Goal: Navigation & Orientation: Find specific page/section

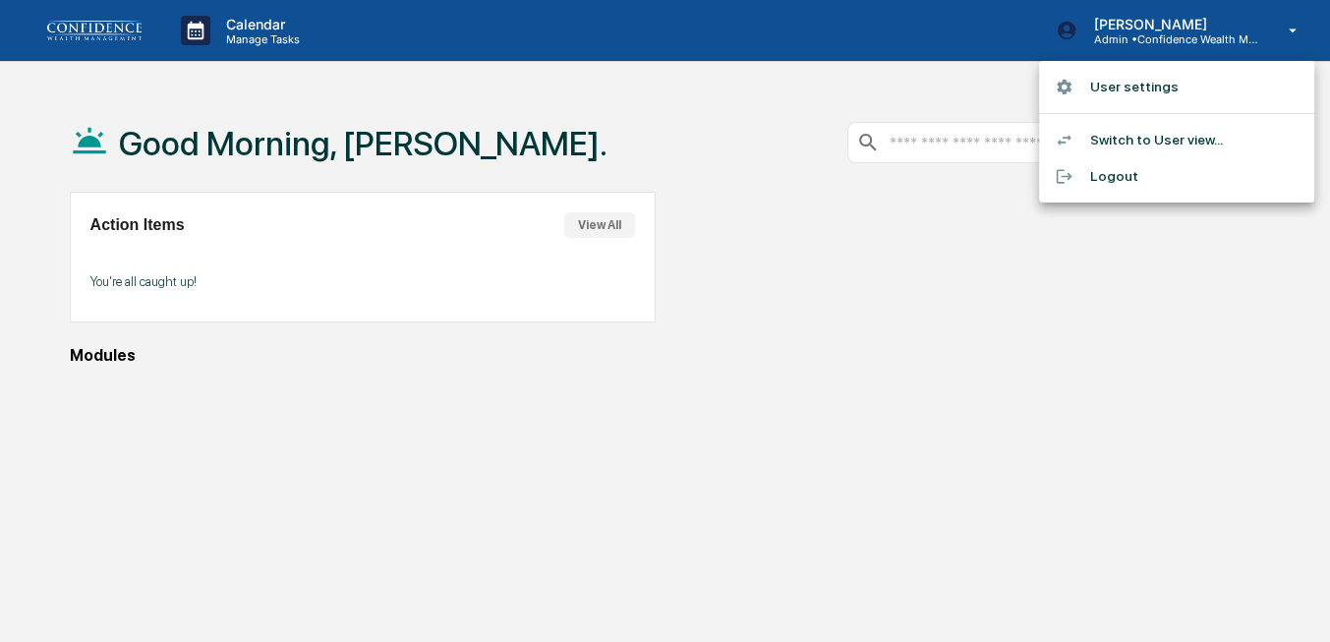
click at [1111, 89] on li "User settings" at bounding box center [1176, 87] width 275 height 36
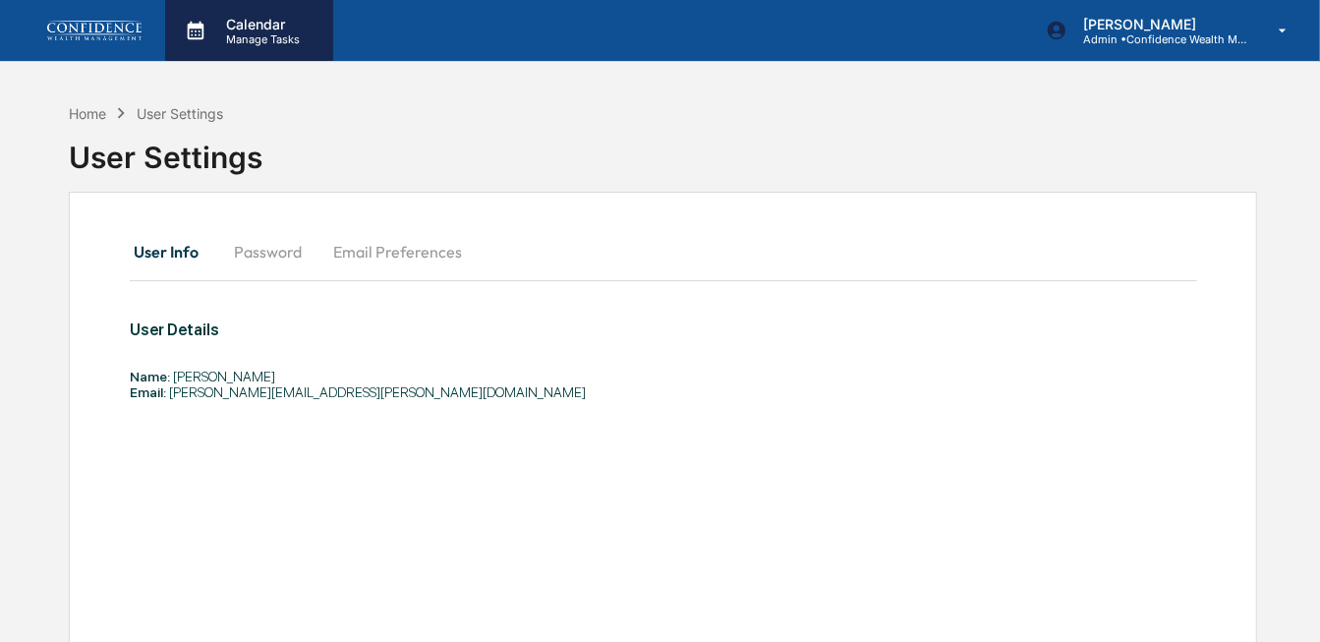
click at [224, 44] on p "Manage Tasks" at bounding box center [259, 39] width 99 height 14
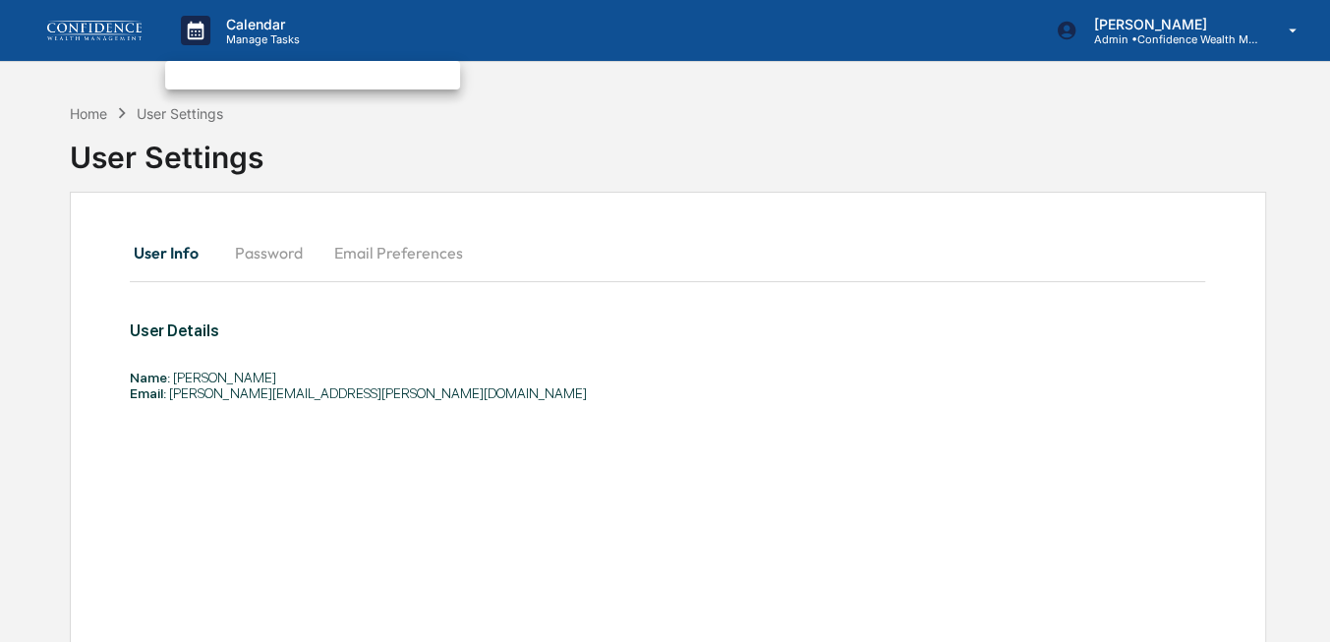
click at [99, 114] on div at bounding box center [665, 321] width 1330 height 642
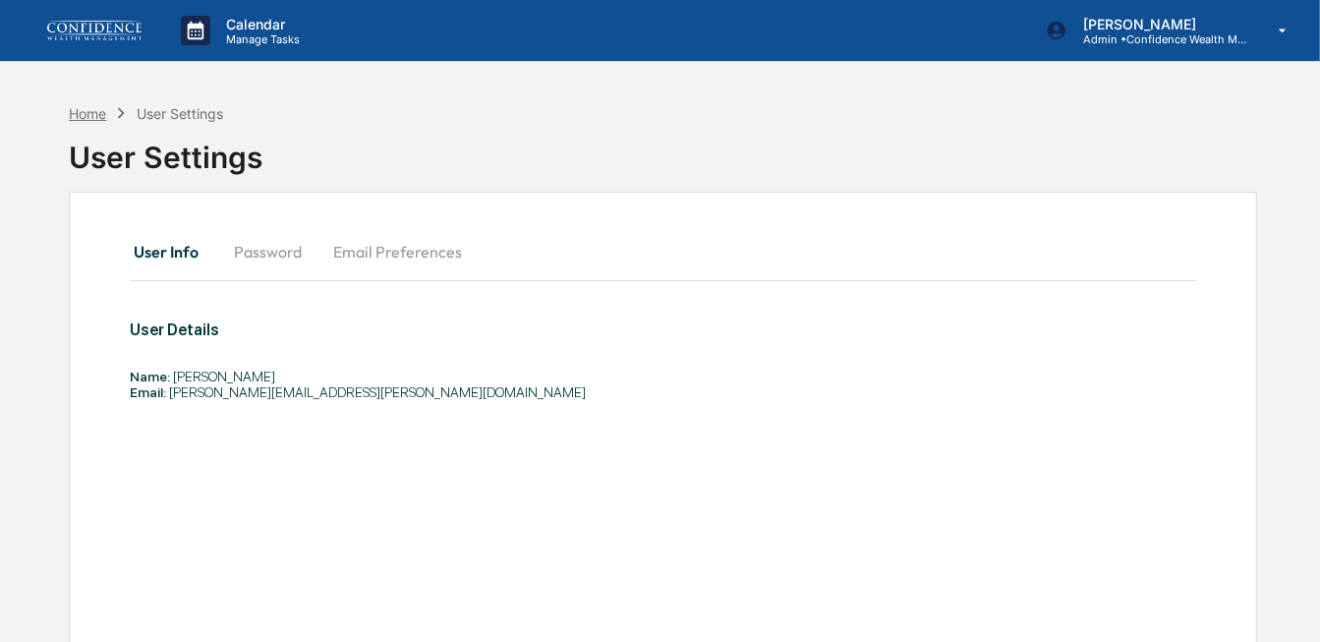
click at [102, 112] on div "Home" at bounding box center [87, 113] width 37 height 17
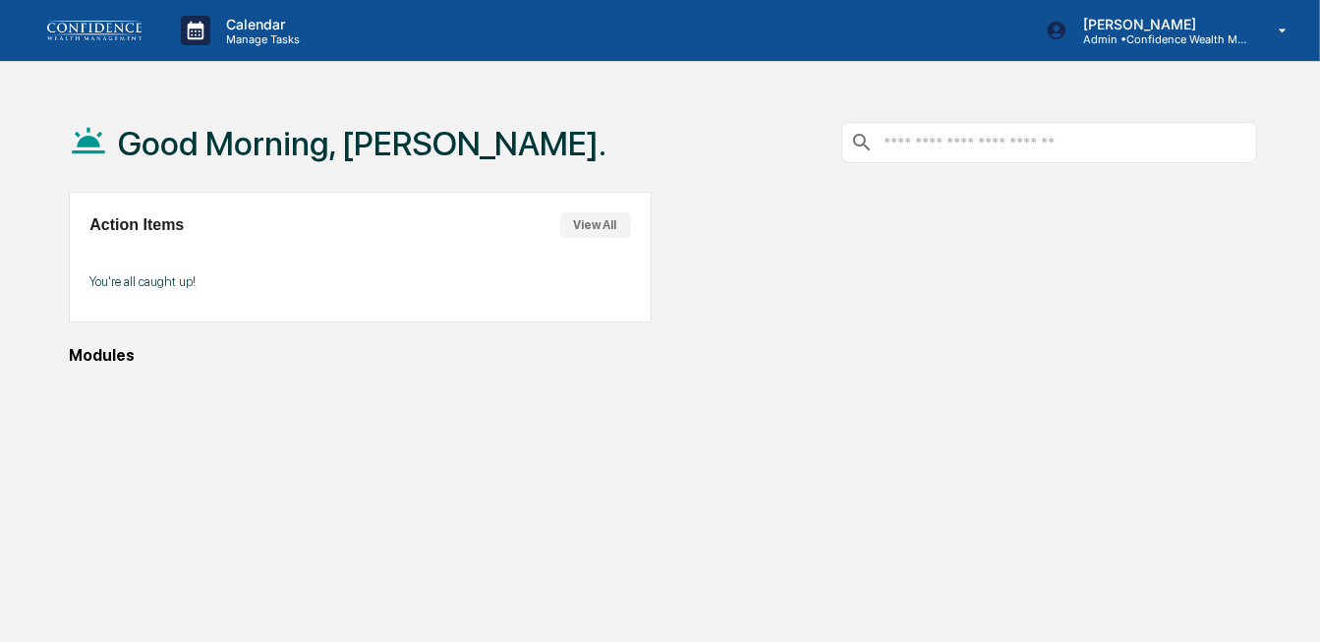
click at [904, 141] on input "text" at bounding box center [1064, 143] width 367 height 19
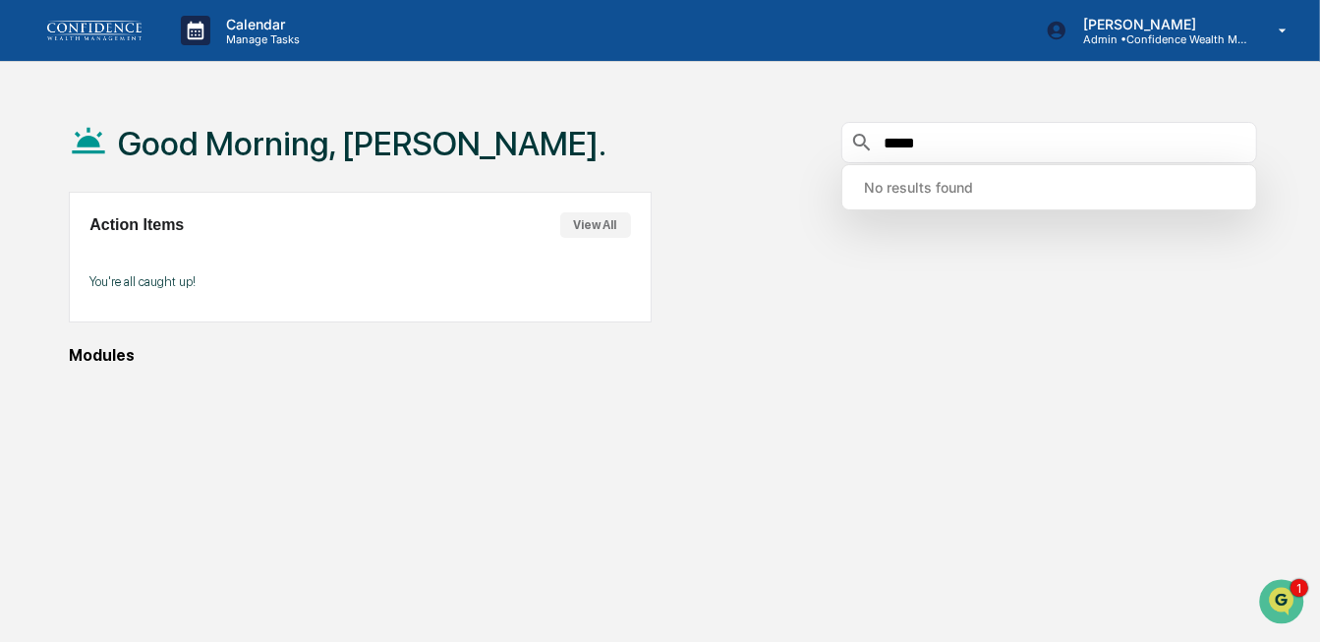
type input "*****"
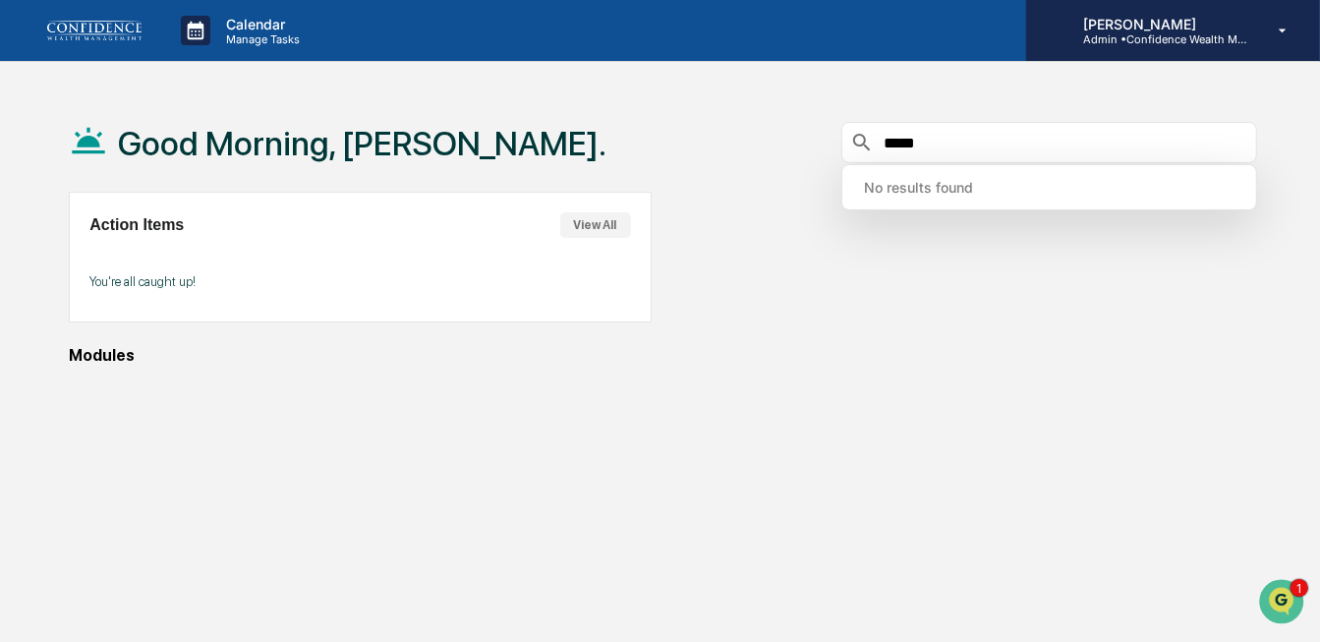
click at [1274, 29] on icon at bounding box center [1283, 31] width 34 height 19
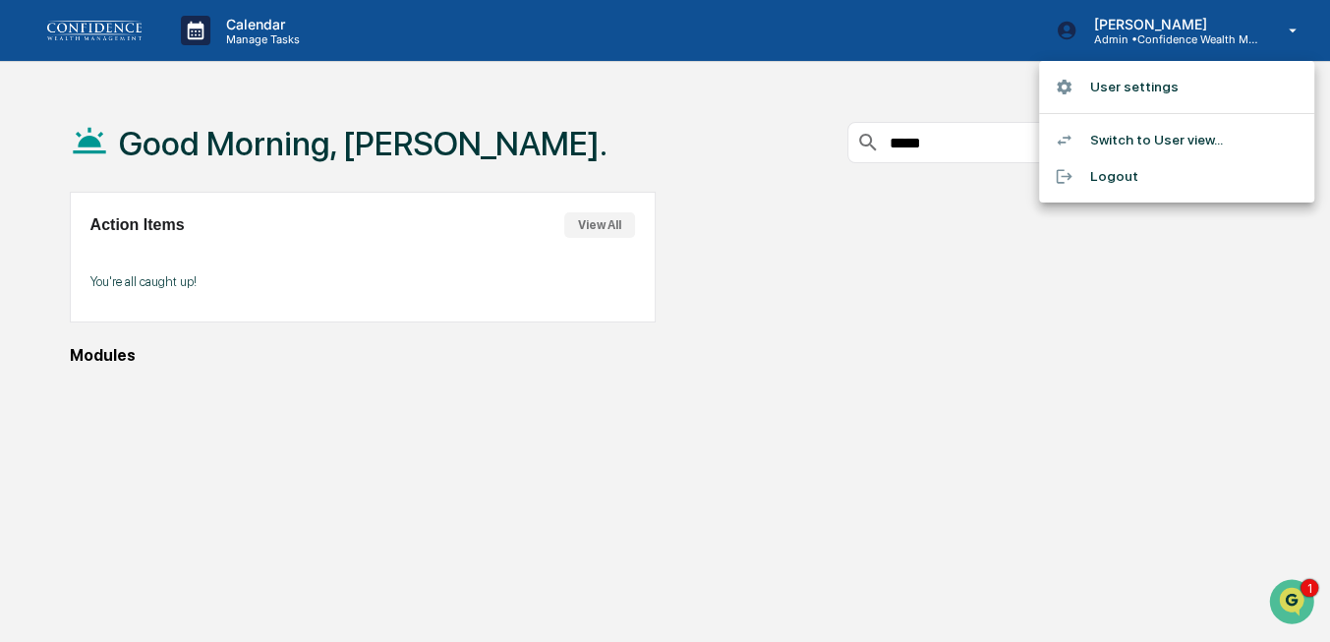
click at [740, 114] on div at bounding box center [665, 321] width 1330 height 642
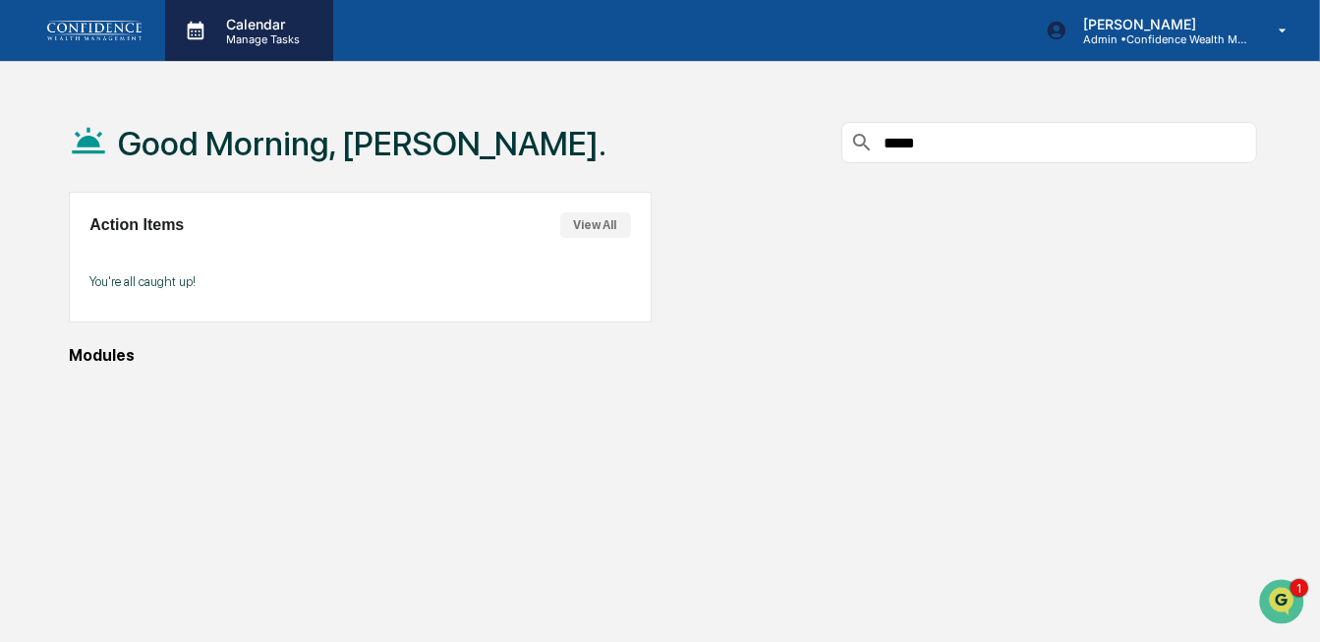
click at [252, 33] on p "Manage Tasks" at bounding box center [259, 39] width 99 height 14
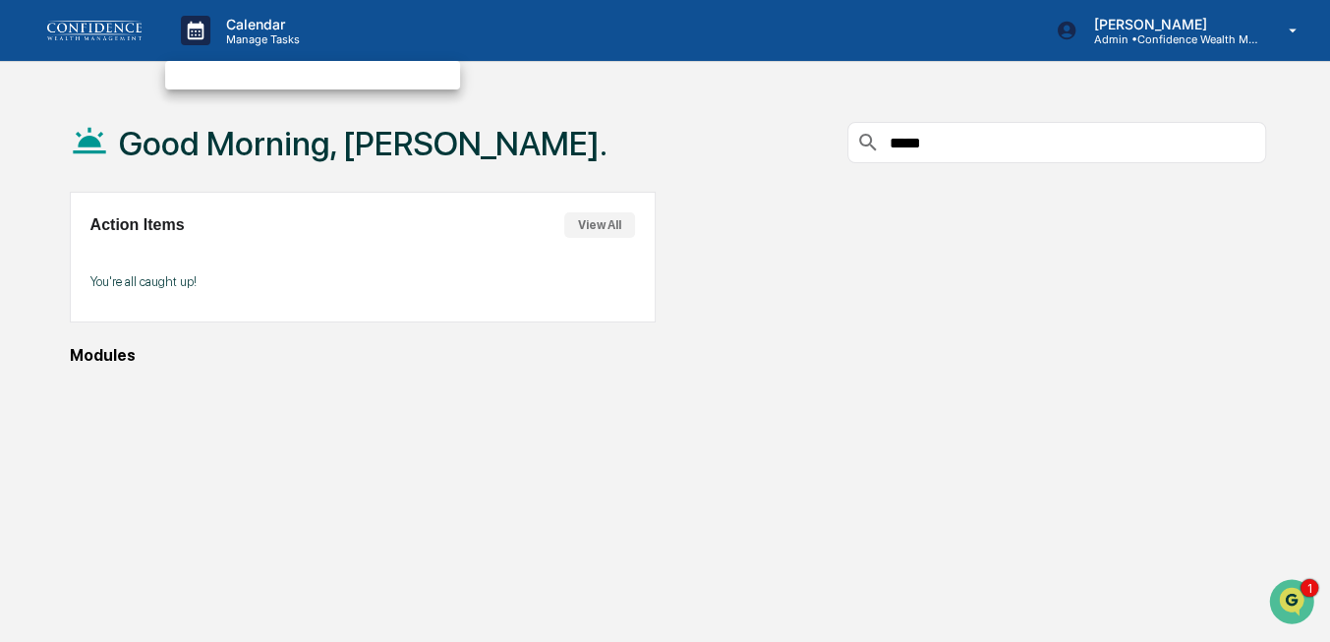
click at [608, 156] on div at bounding box center [665, 321] width 1330 height 642
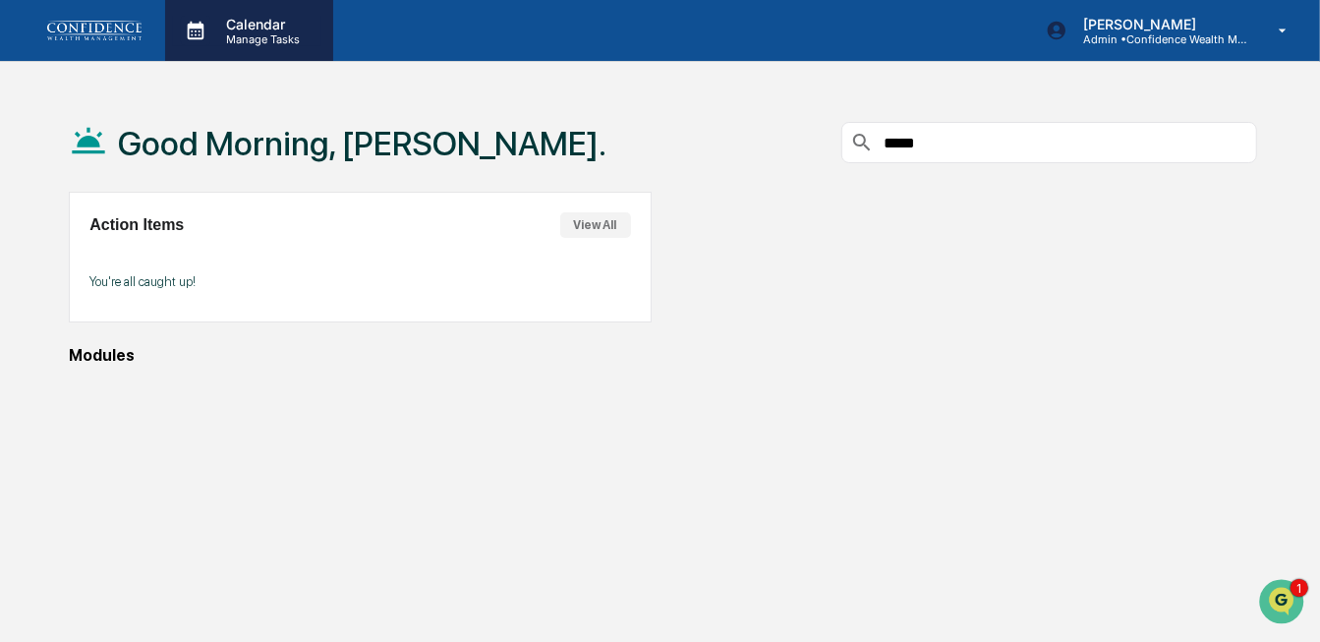
click at [211, 28] on p "Calendar" at bounding box center [259, 24] width 99 height 17
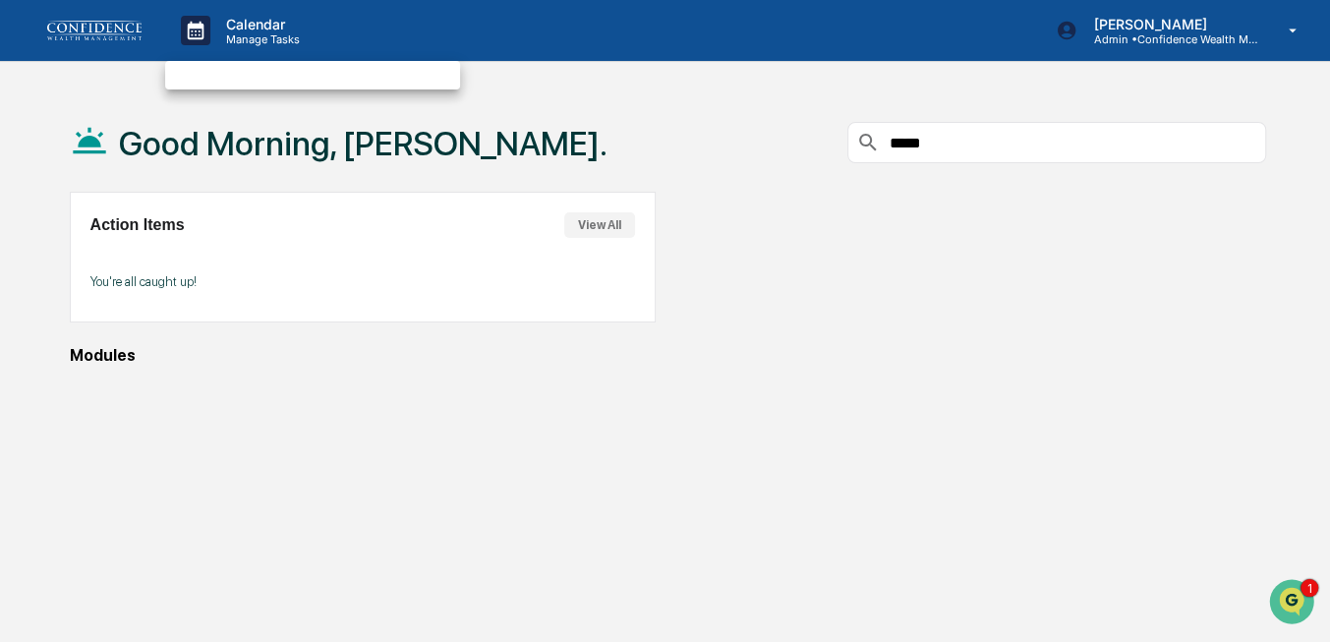
click at [917, 371] on div at bounding box center [665, 321] width 1330 height 642
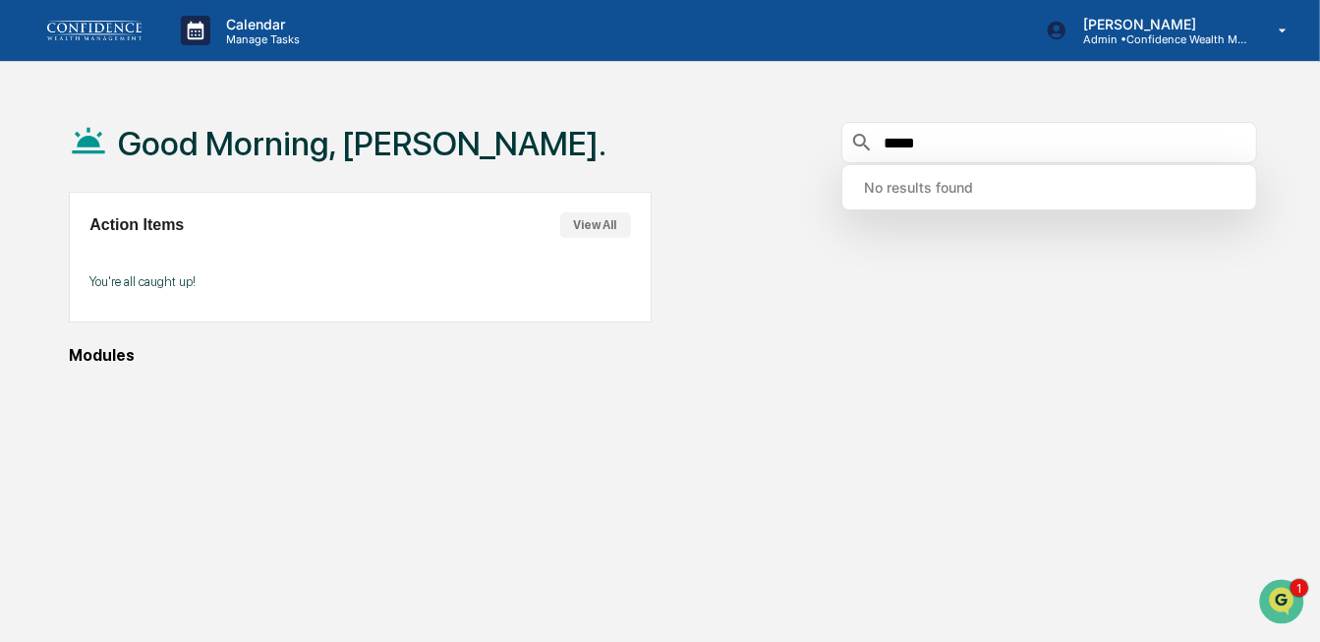
click at [918, 142] on input "*****" at bounding box center [1064, 143] width 367 height 19
drag, startPoint x: 940, startPoint y: 142, endPoint x: 746, endPoint y: 133, distance: 194.8
click at [746, 133] on div "Good Morning, [PERSON_NAME]. *****" at bounding box center [663, 142] width 1188 height 98
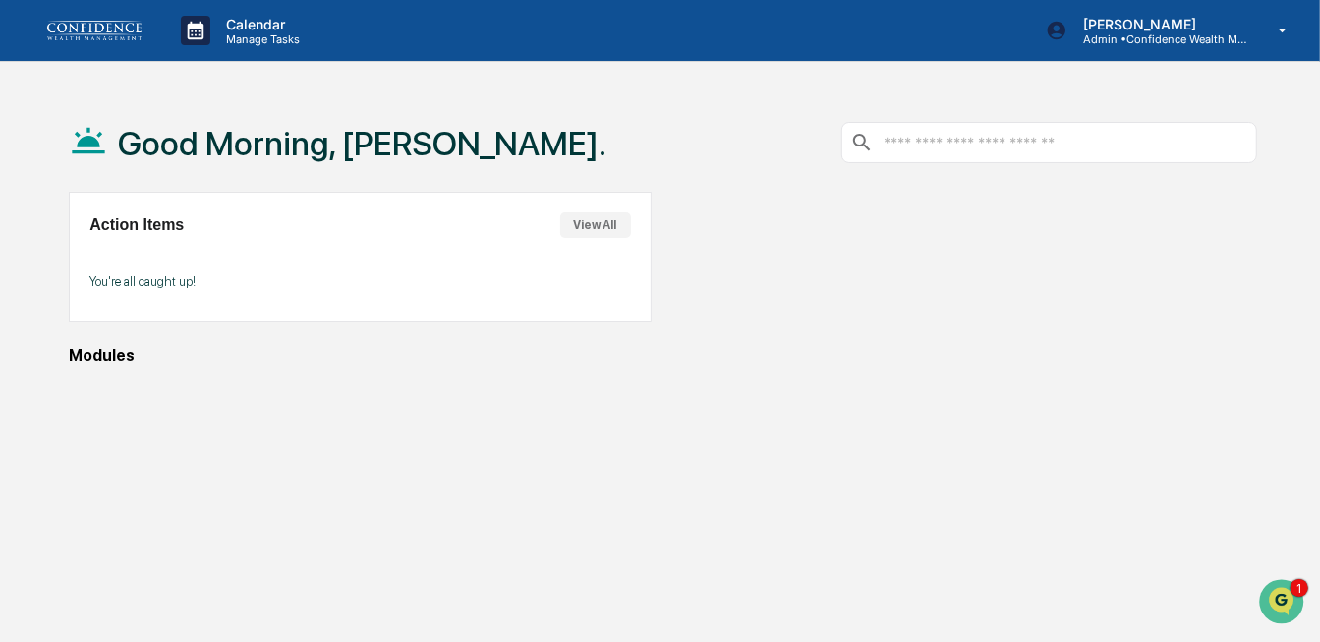
click at [684, 128] on div "Good Morning, [PERSON_NAME]." at bounding box center [663, 142] width 1188 height 98
